Goal: Find specific page/section: Find specific page/section

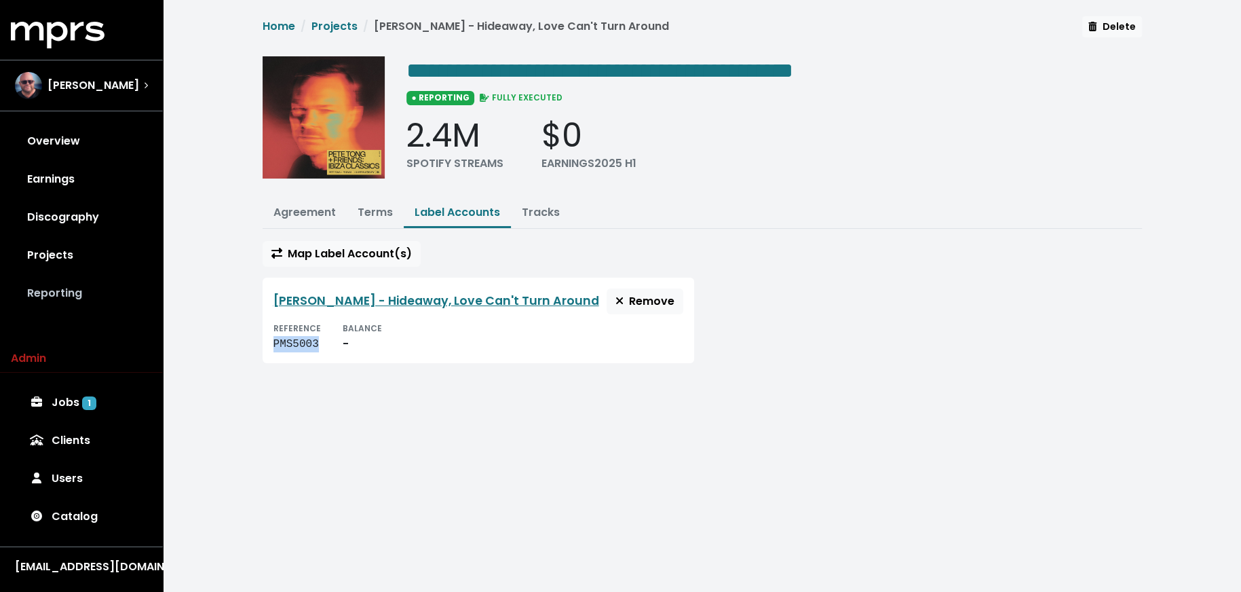
click at [69, 287] on link "Reporting" at bounding box center [81, 293] width 141 height 38
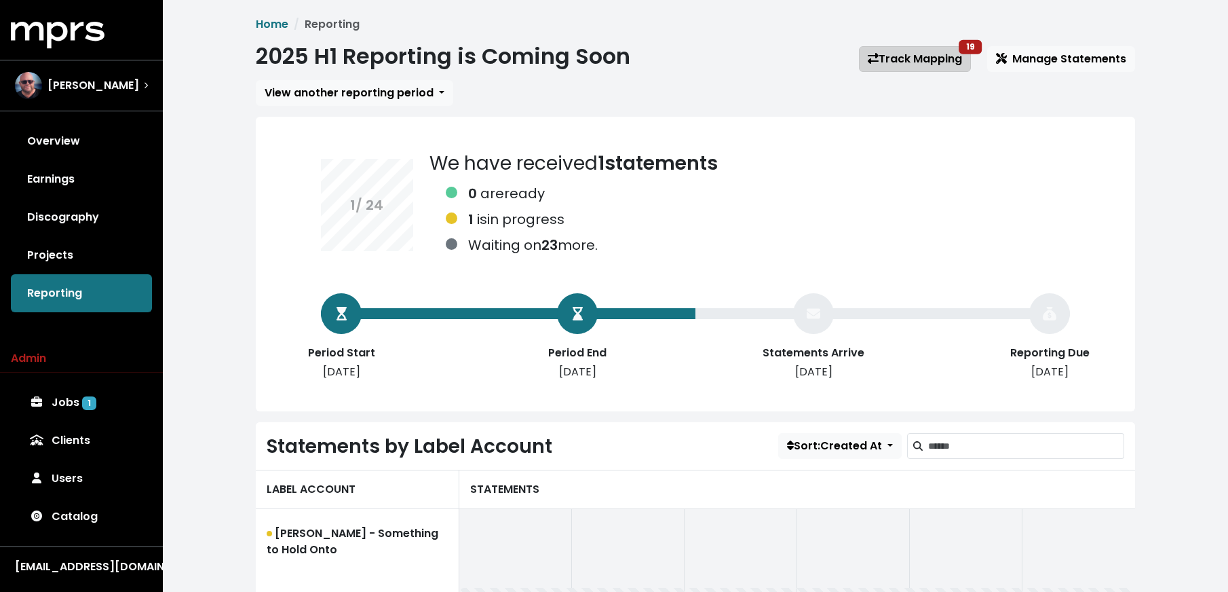
click at [881, 62] on link "Track Mapping 19" at bounding box center [915, 59] width 112 height 26
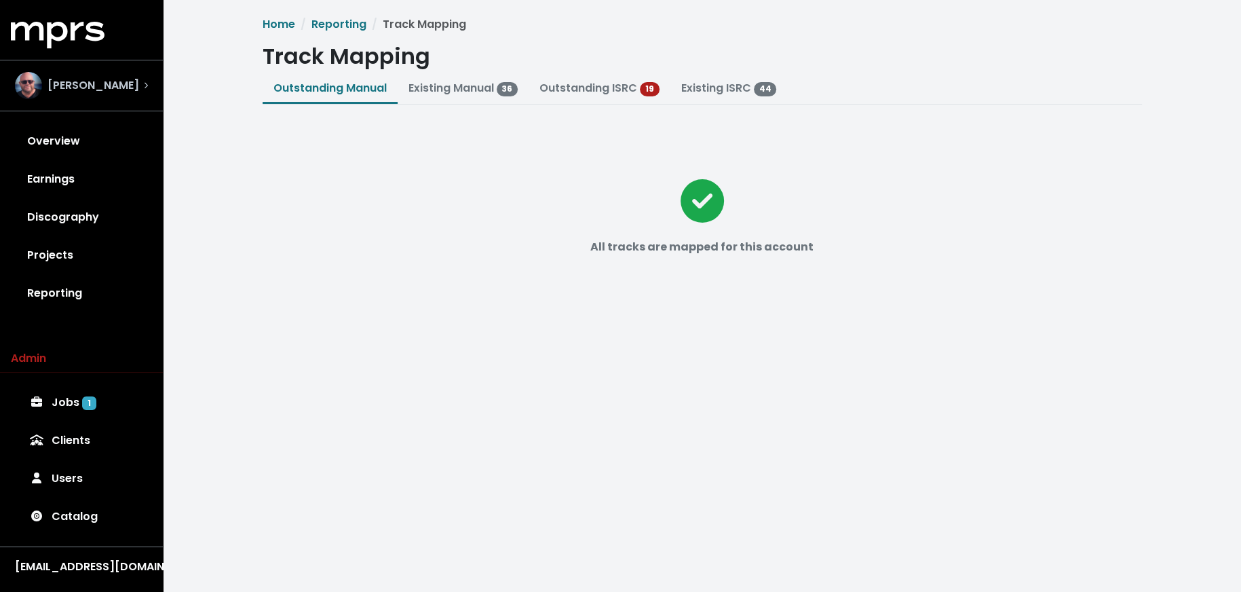
click at [124, 79] on span "[PERSON_NAME]" at bounding box center [93, 85] width 92 height 16
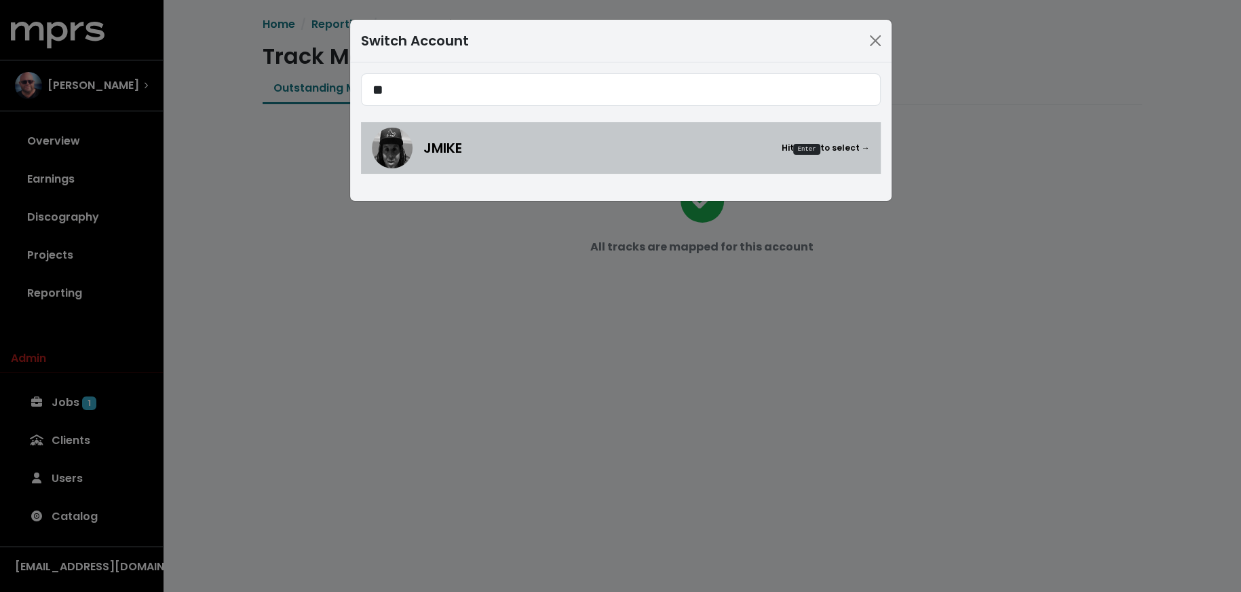
type input "**"
click at [531, 161] on div "JMIKE Hit Enter to select →" at bounding box center [621, 148] width 498 height 41
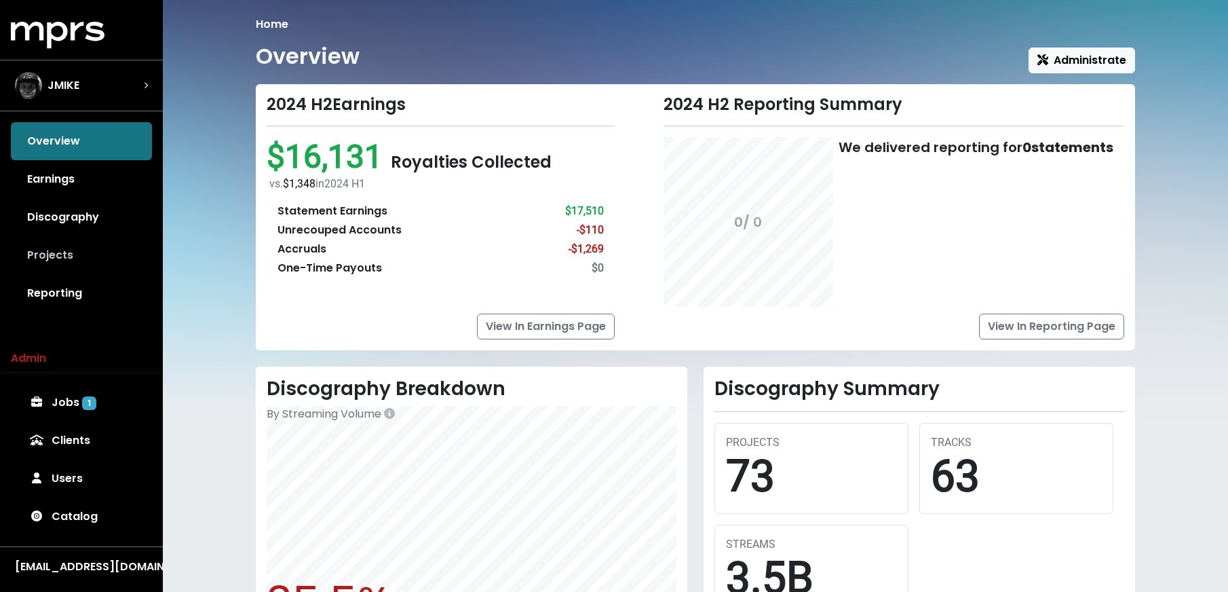
click at [45, 256] on link "Projects" at bounding box center [81, 255] width 141 height 38
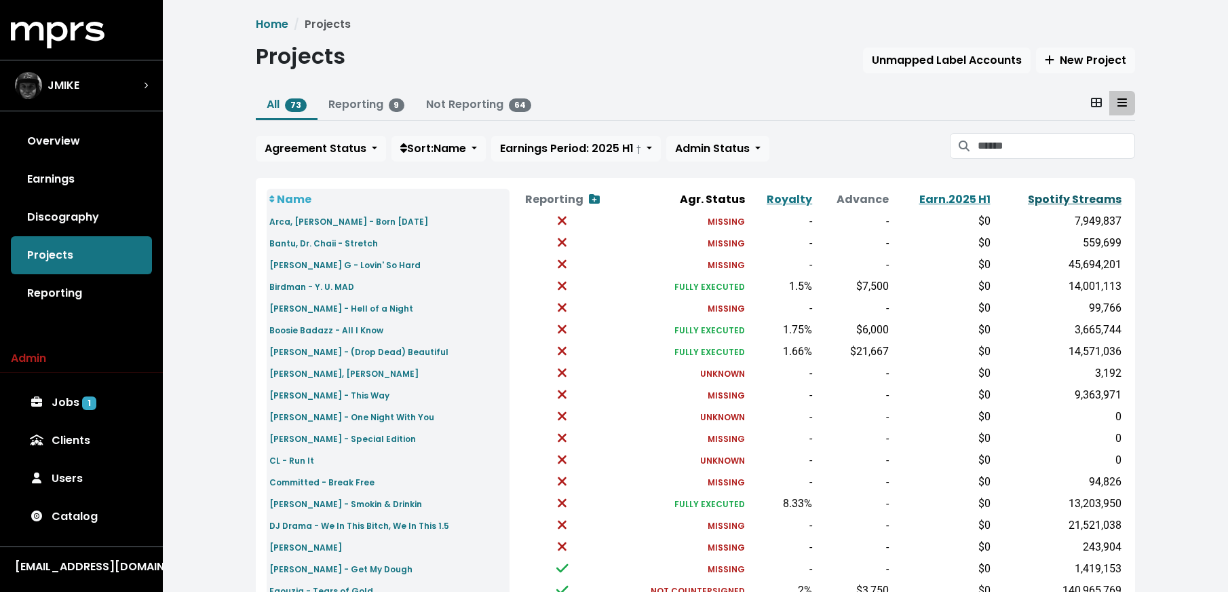
click at [1051, 199] on link "Spotify Streams" at bounding box center [1075, 199] width 94 height 16
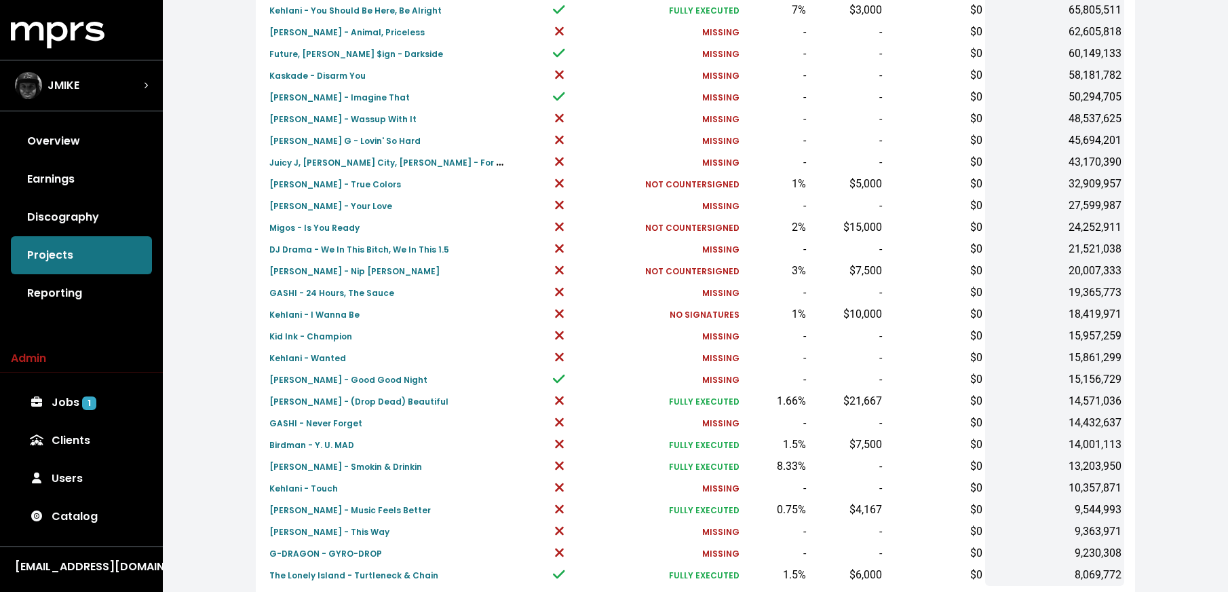
scroll to position [420, 0]
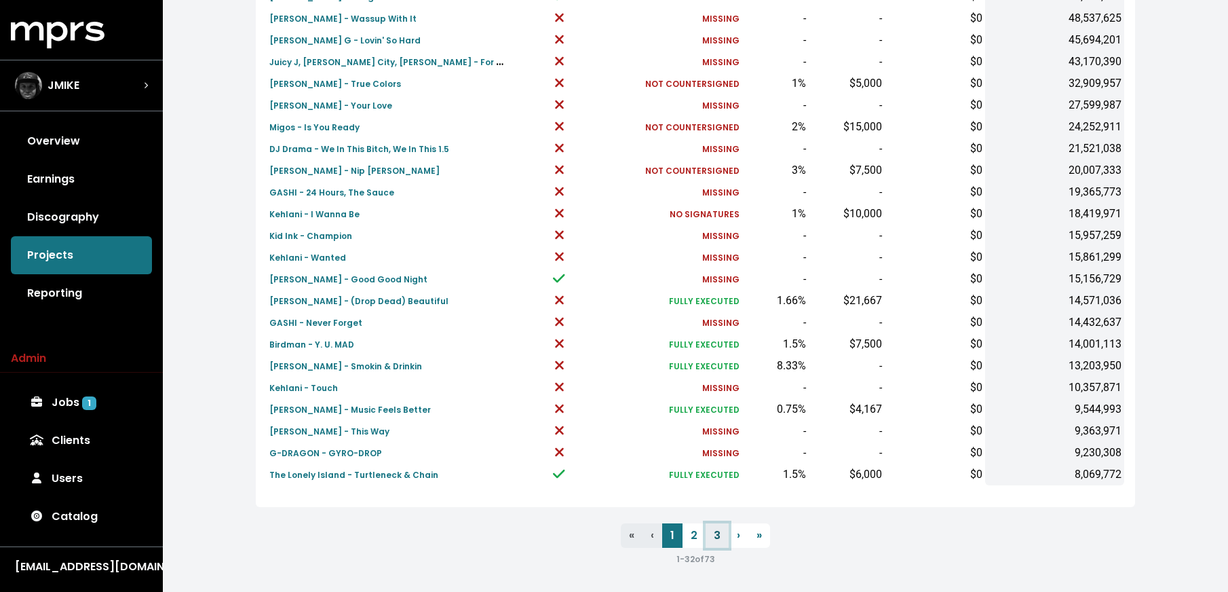
click at [709, 534] on link "3" at bounding box center [717, 535] width 23 height 24
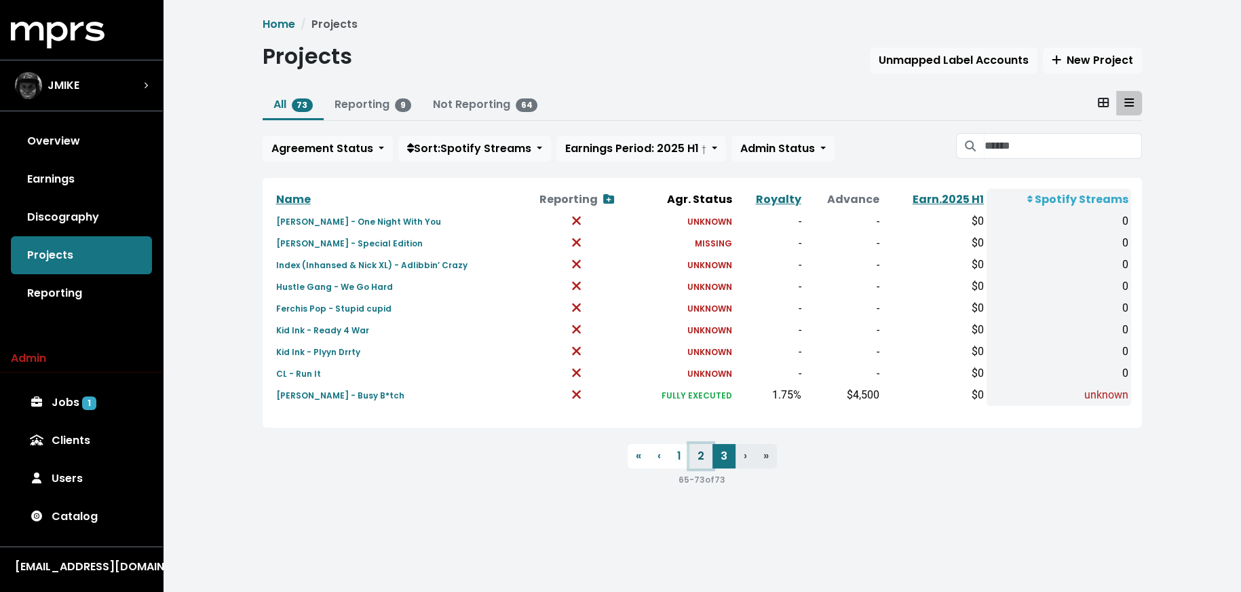
click at [708, 456] on link "2" at bounding box center [700, 456] width 23 height 24
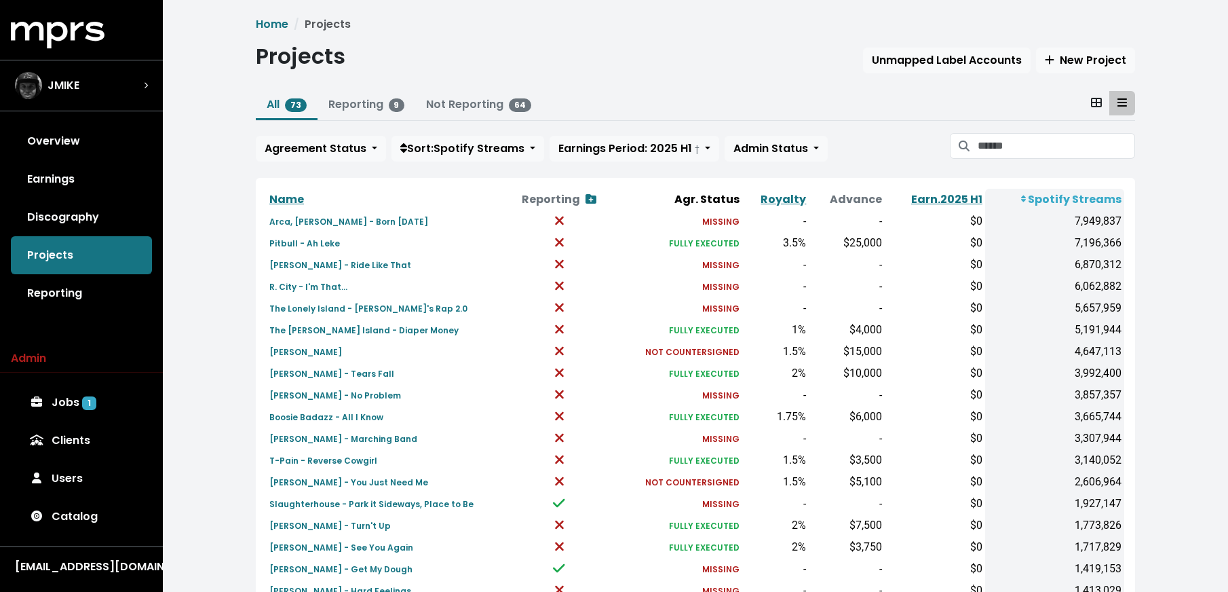
scroll to position [420, 0]
